Goal: Information Seeking & Learning: Find specific page/section

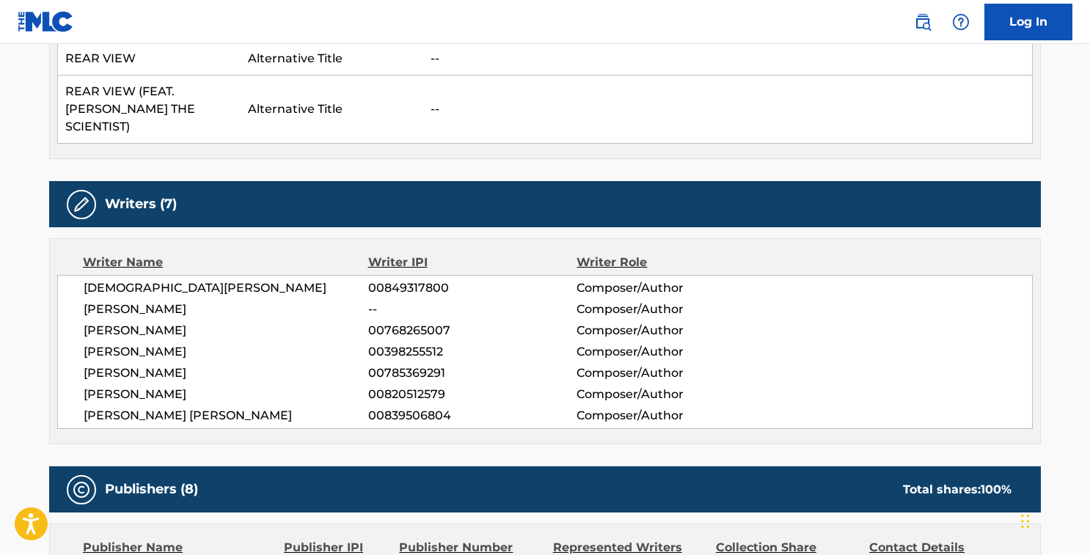
scroll to position [243, 0]
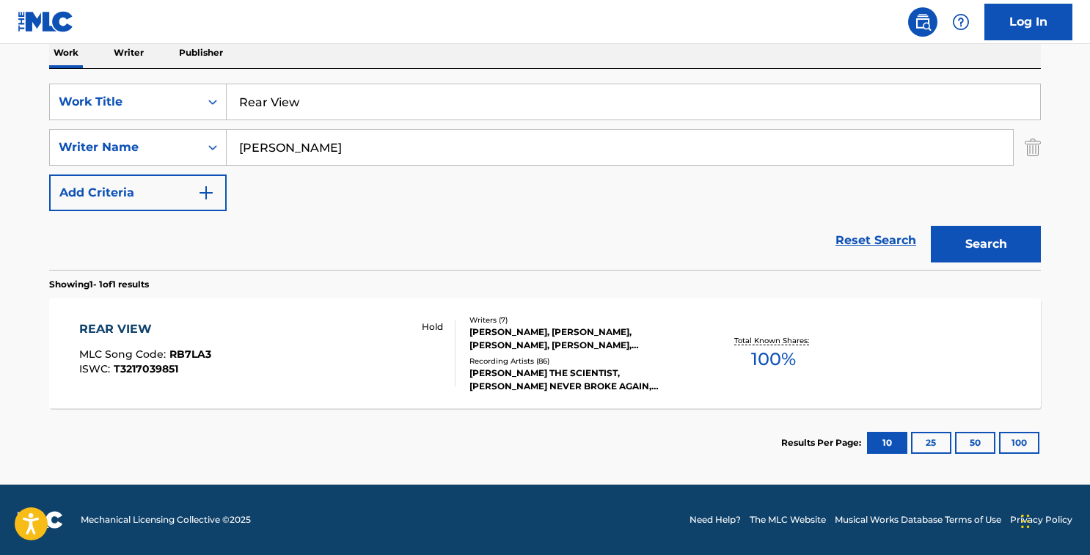
click at [470, 101] on input "Rear View" at bounding box center [634, 101] width 814 height 35
paste input "drink"
type input "drink"
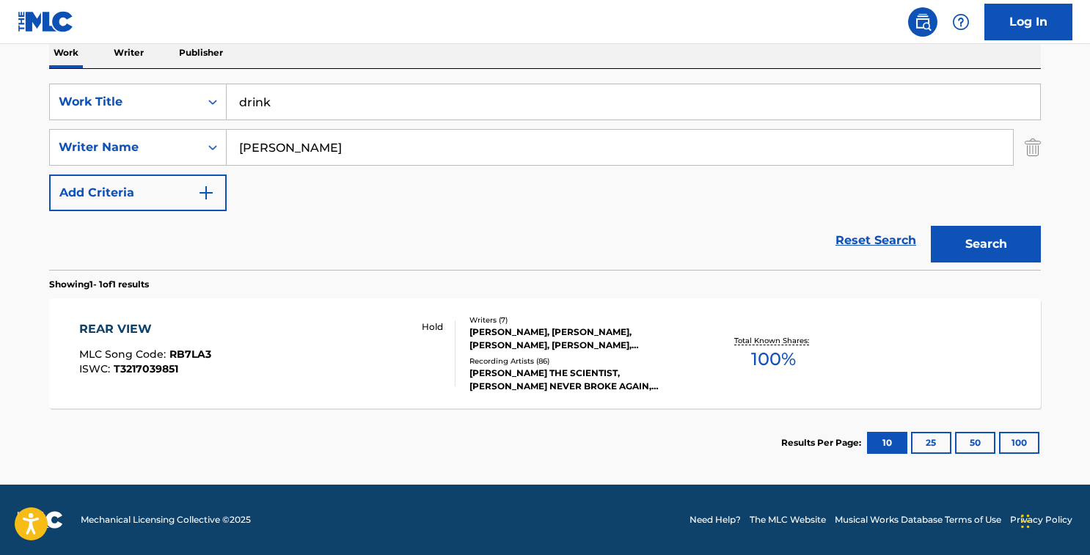
click at [340, 148] on input "[PERSON_NAME]" at bounding box center [620, 147] width 787 height 35
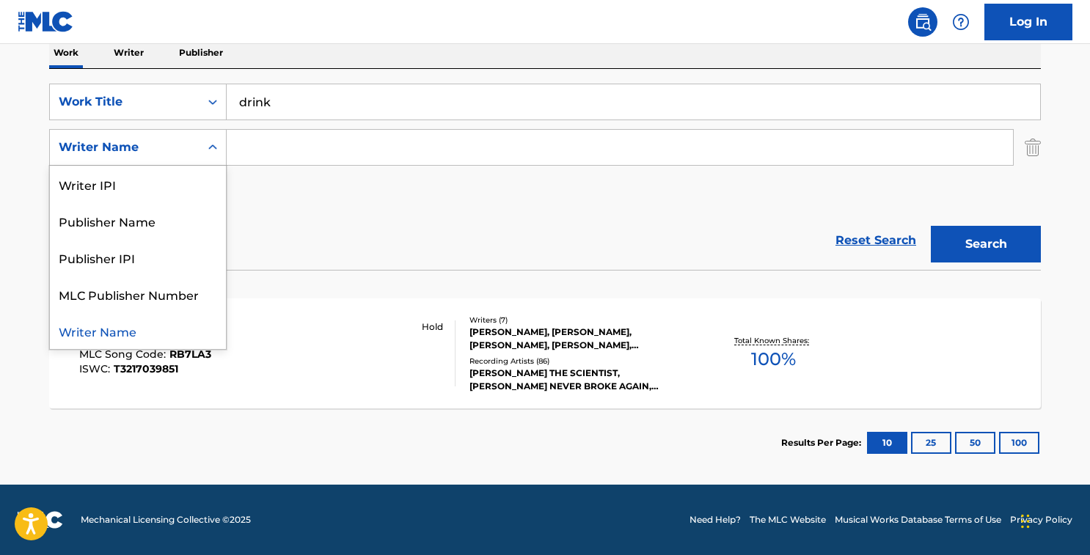
click at [212, 150] on icon "Search Form" at bounding box center [212, 147] width 15 height 15
